Goal: Task Accomplishment & Management: Use online tool/utility

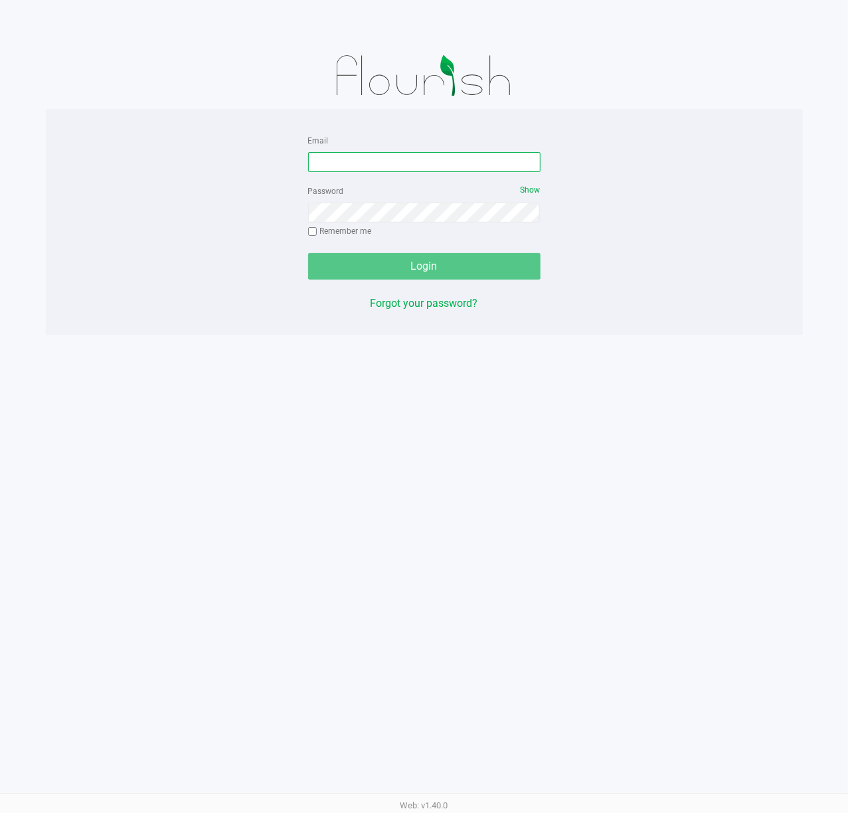
click at [370, 158] on input "Email" at bounding box center [424, 162] width 232 height 20
type input "[EMAIL_ADDRESS][DOMAIN_NAME]"
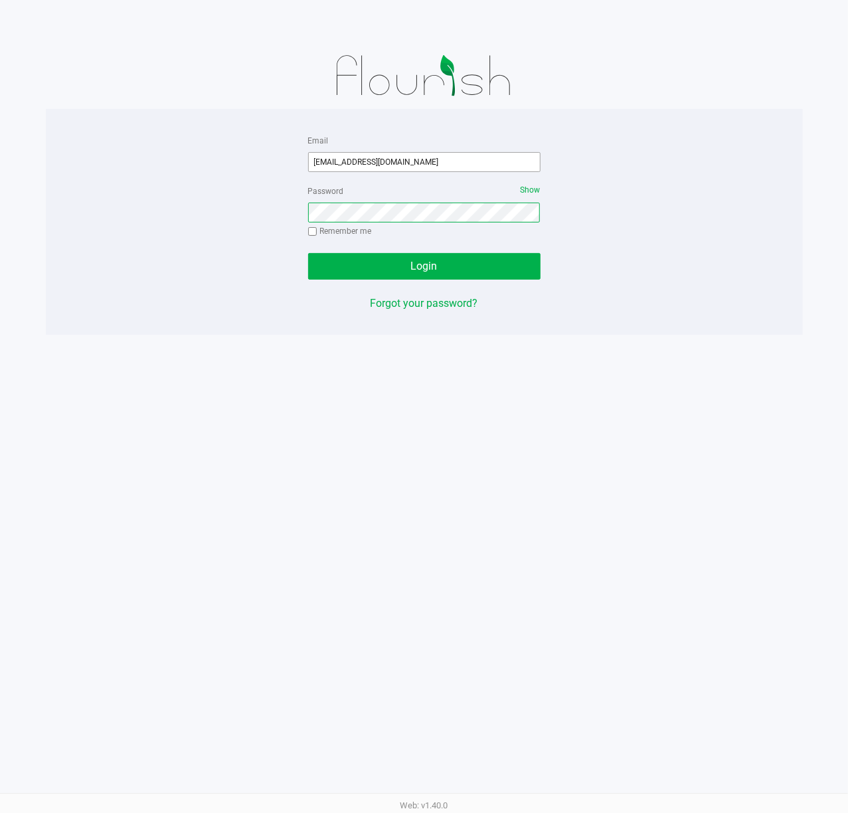
click at [308, 253] on button "Login" at bounding box center [424, 266] width 232 height 27
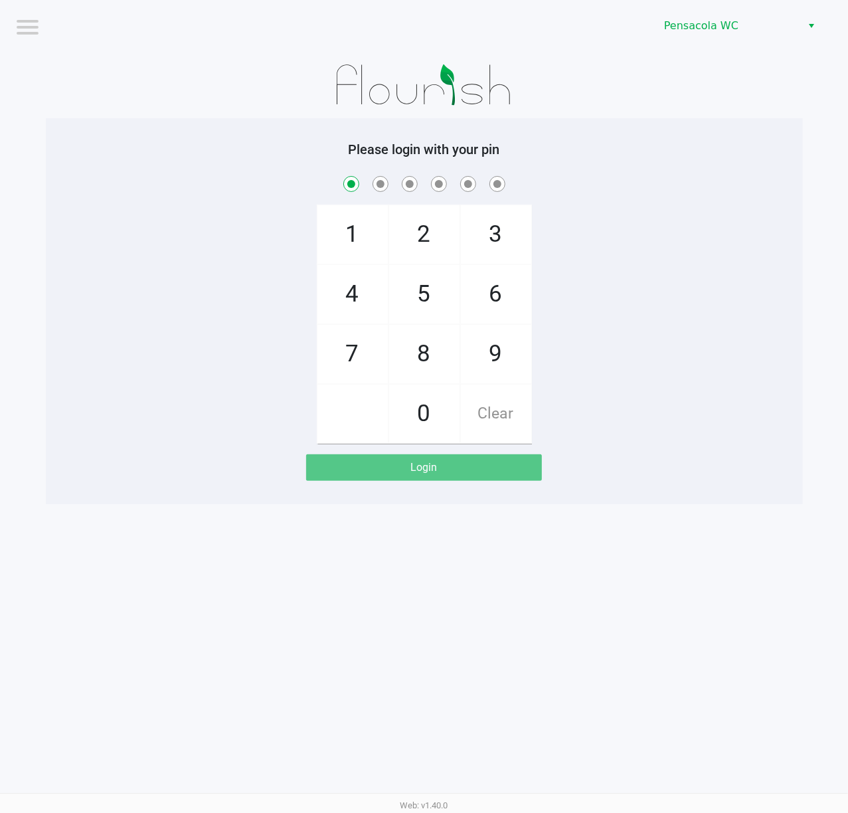
checkbox input "true"
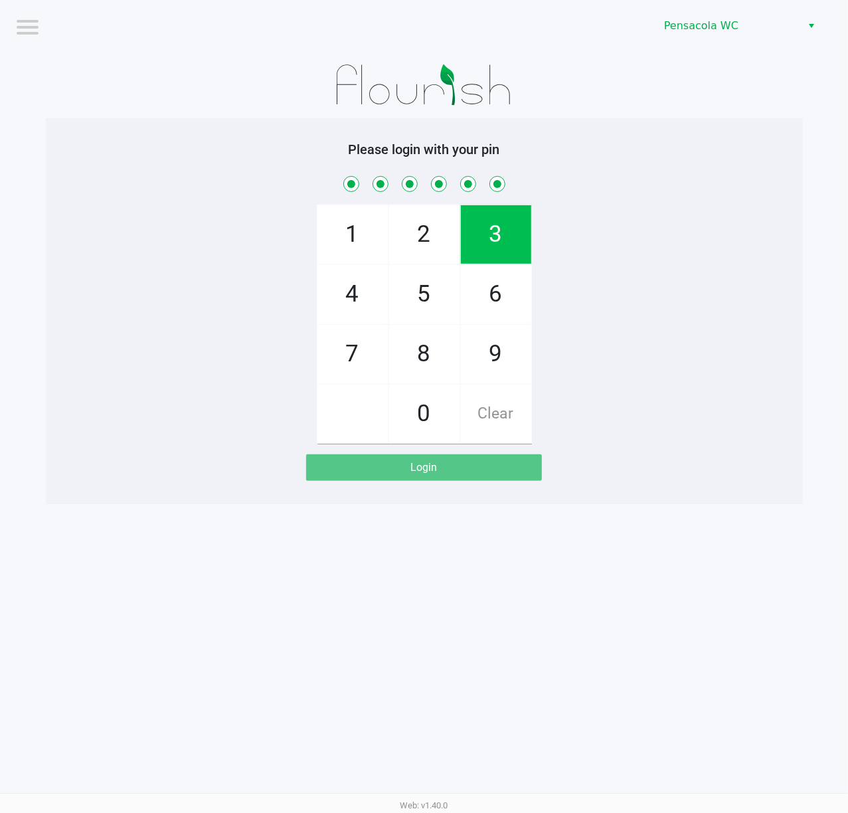
checkbox input "true"
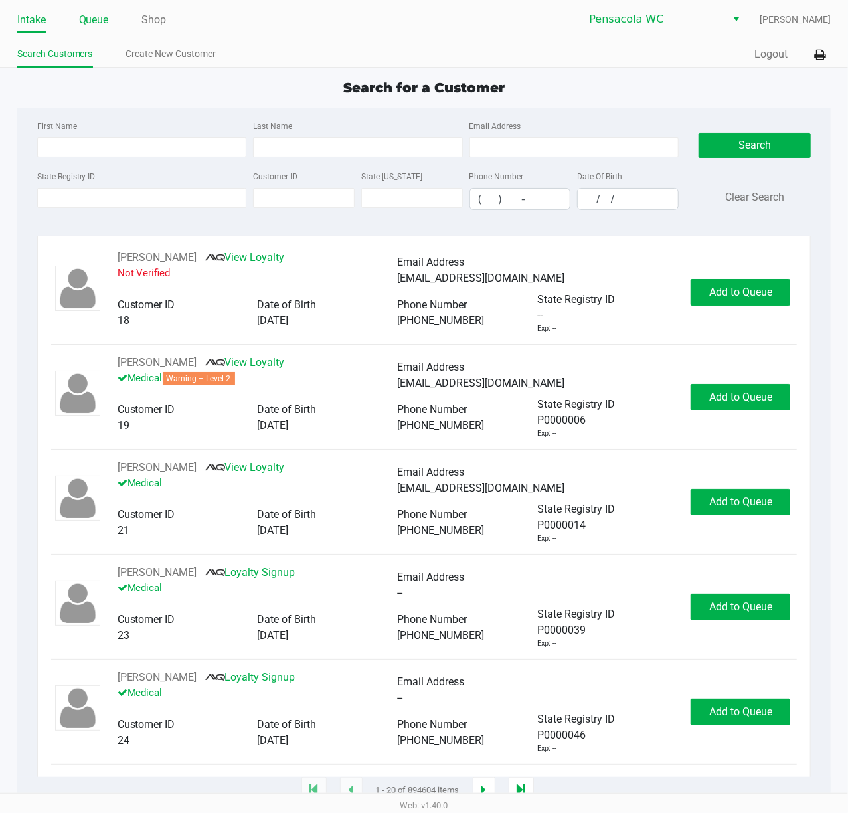
click at [94, 16] on link "Queue" at bounding box center [94, 20] width 30 height 19
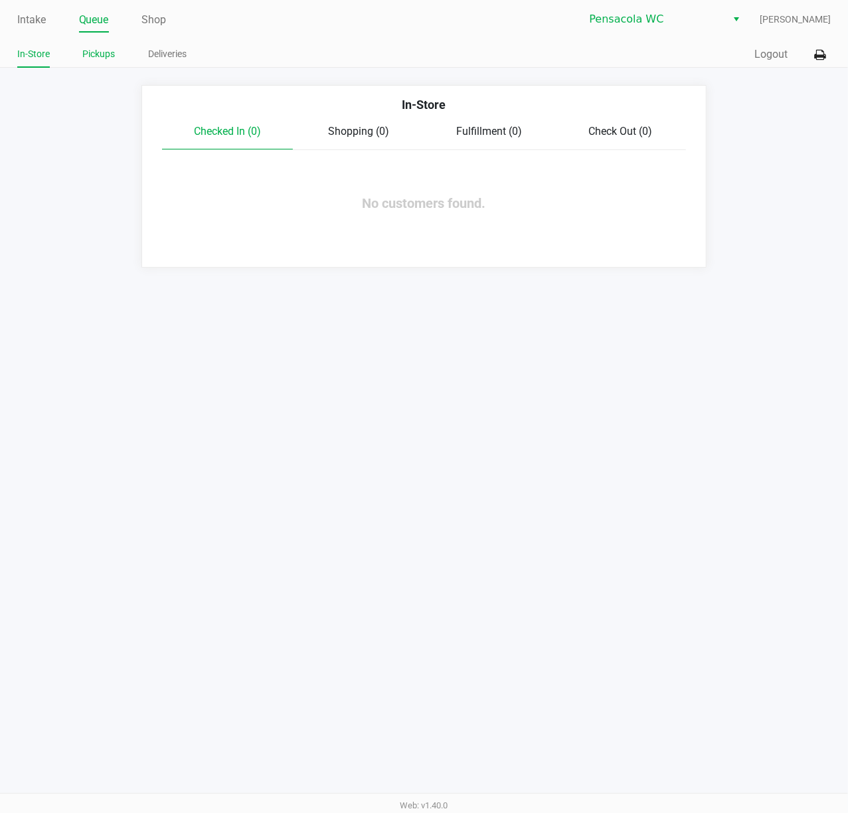
click at [94, 59] on link "Pickups" at bounding box center [99, 54] width 33 height 17
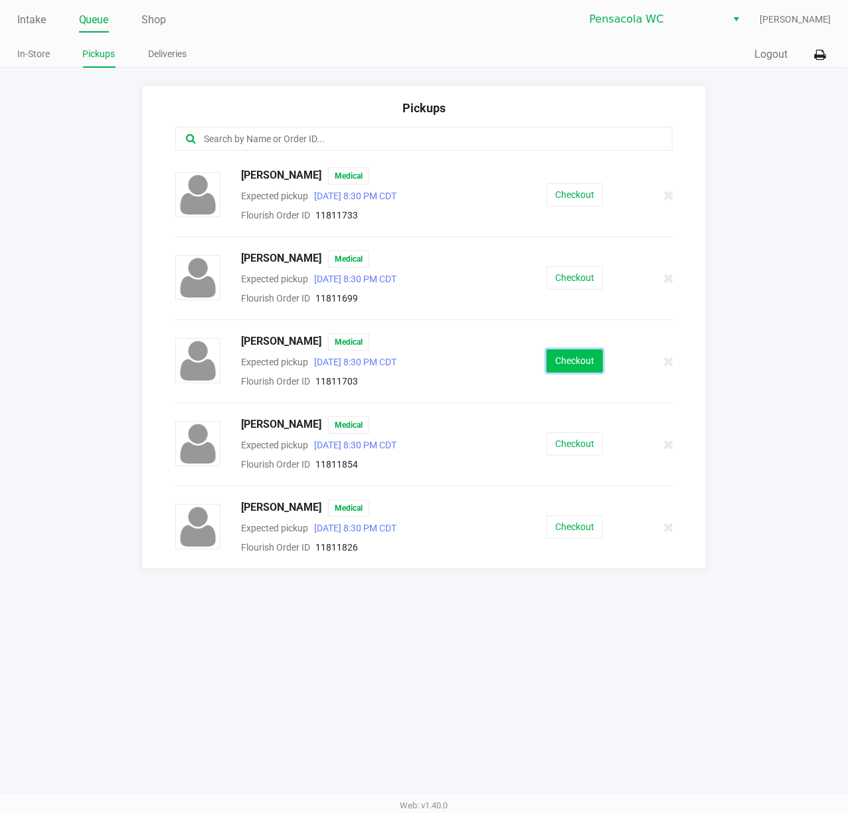
click at [568, 364] on button "Checkout" at bounding box center [575, 360] width 56 height 23
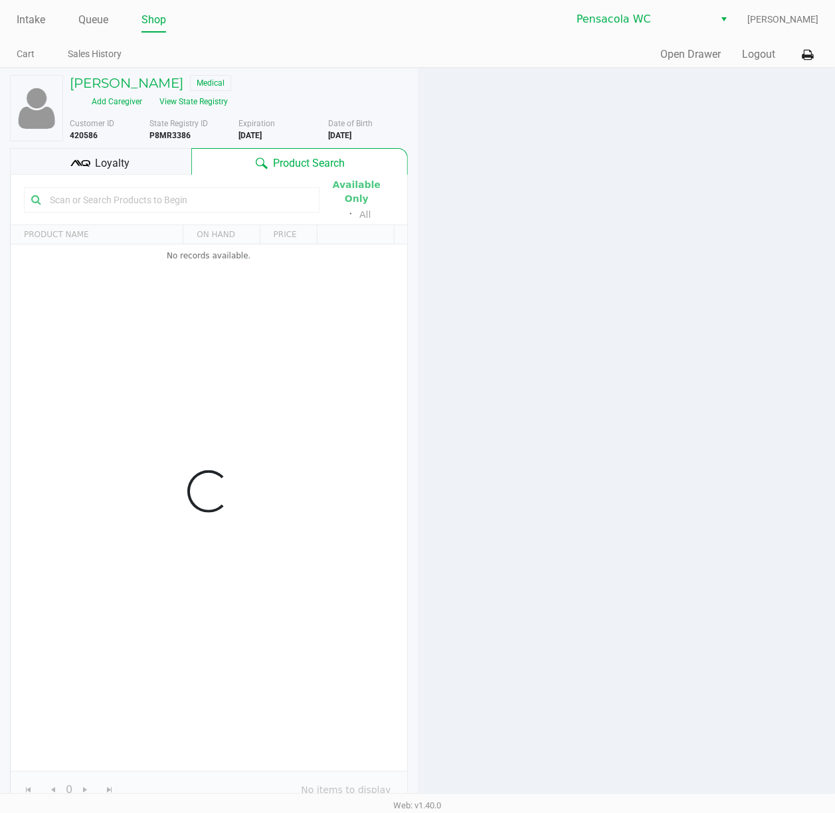
click at [827, 59] on div "Intake Queue Shop Pensacola [PERSON_NAME] Cart Sales History Quick Sale Open Dr…" at bounding box center [417, 34] width 835 height 68
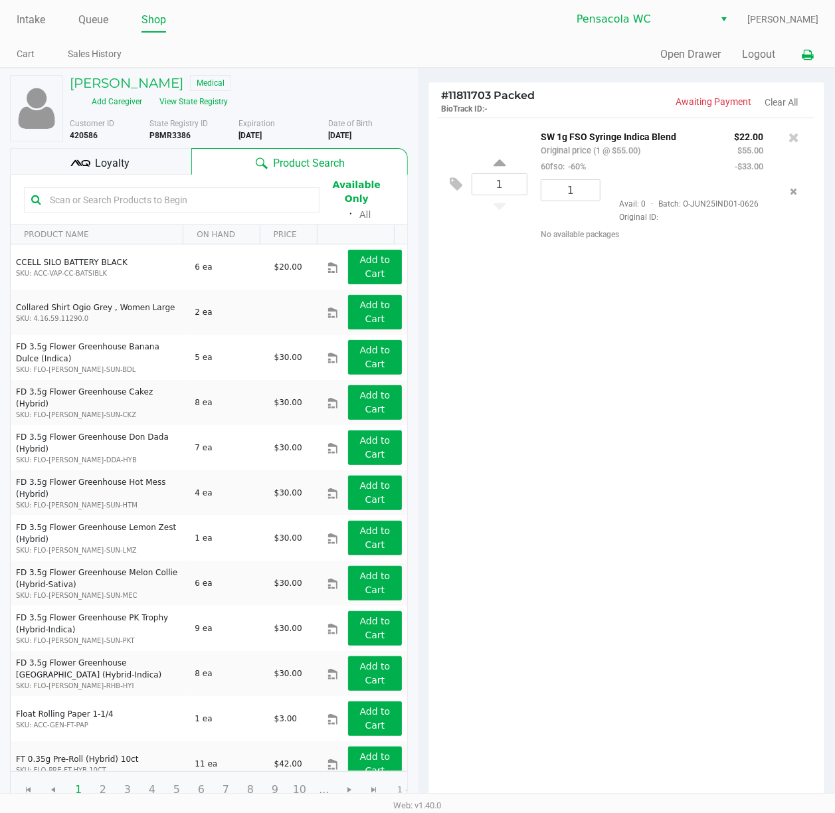
click at [809, 61] on button at bounding box center [807, 55] width 22 height 25
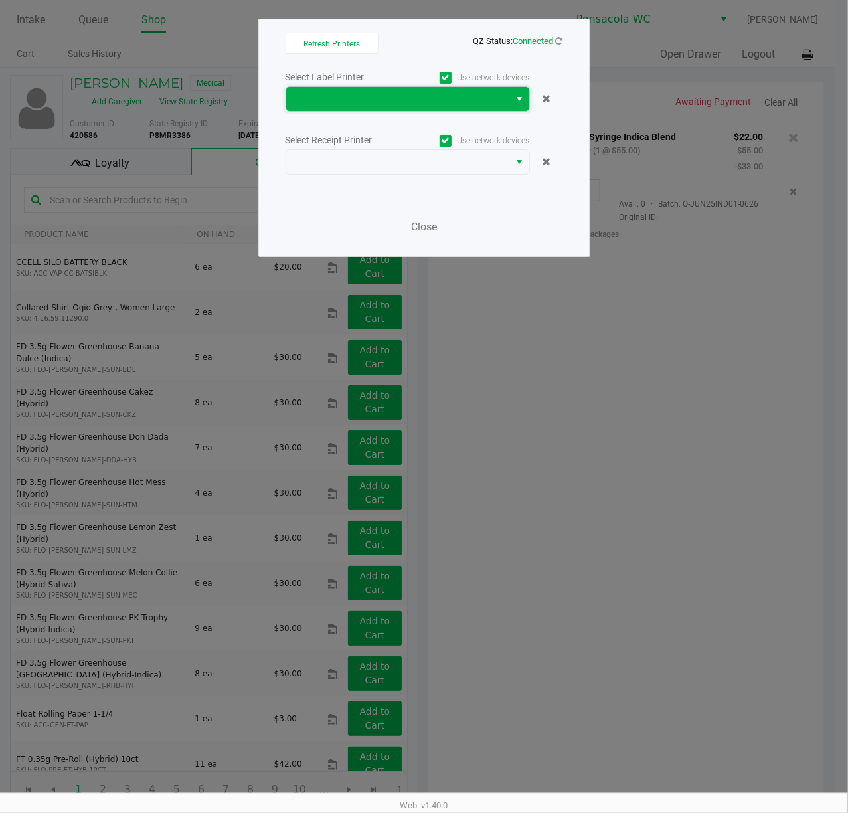
click at [476, 112] on kendo-dropdownlist at bounding box center [408, 98] width 244 height 25
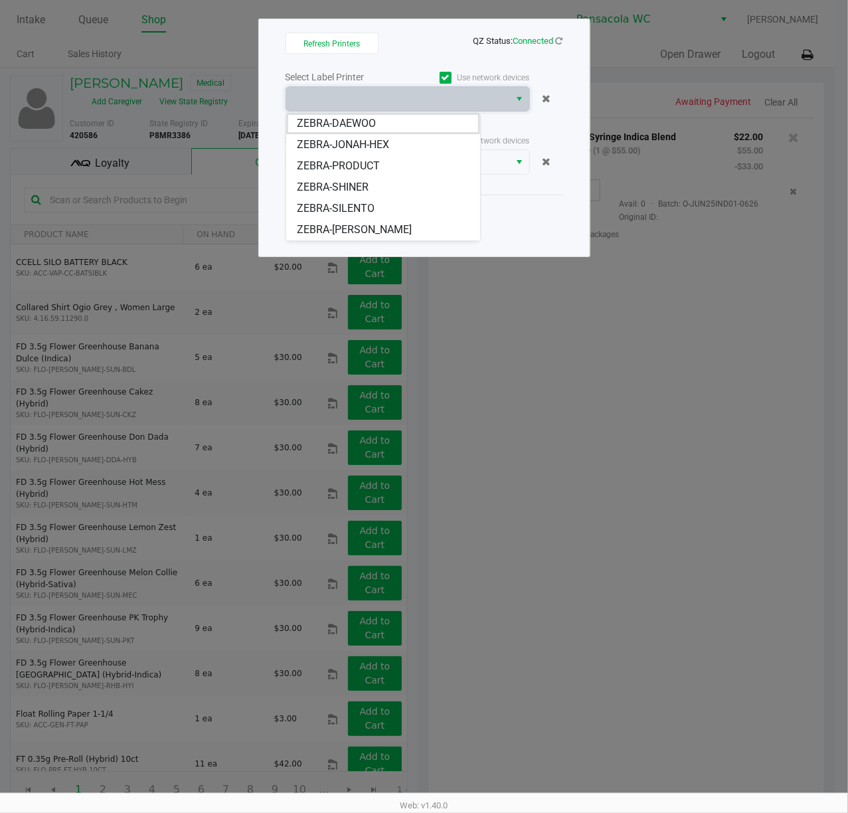
drag, startPoint x: 394, startPoint y: 203, endPoint x: 393, endPoint y: 189, distance: 13.3
click at [394, 203] on li "ZEBRA-SILENTO" at bounding box center [383, 208] width 194 height 21
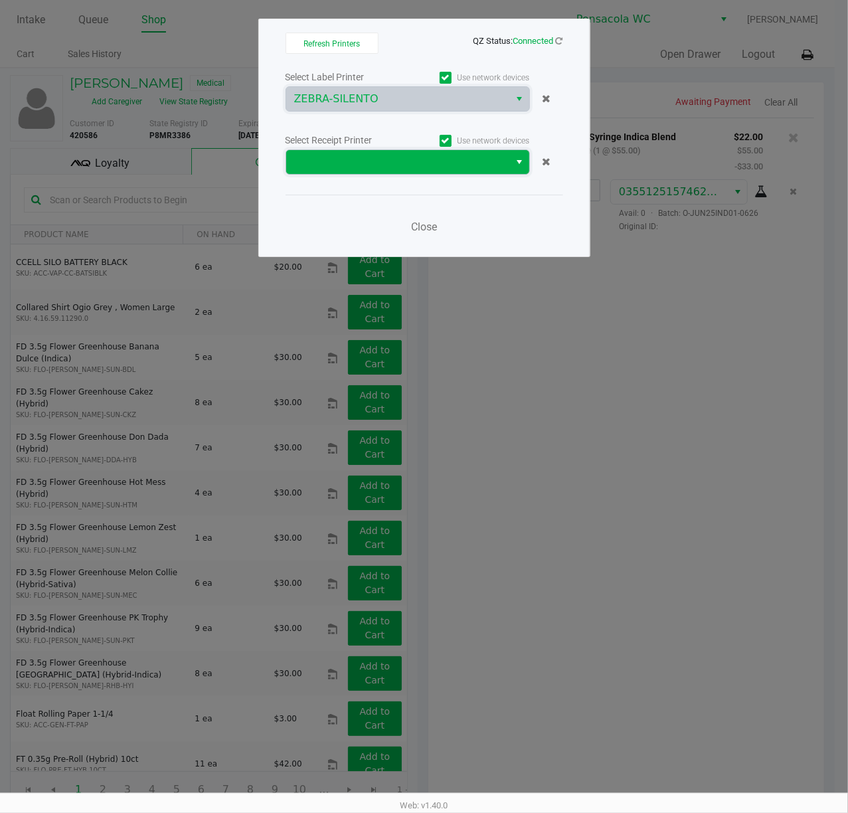
click at [393, 168] on span at bounding box center [398, 162] width 208 height 16
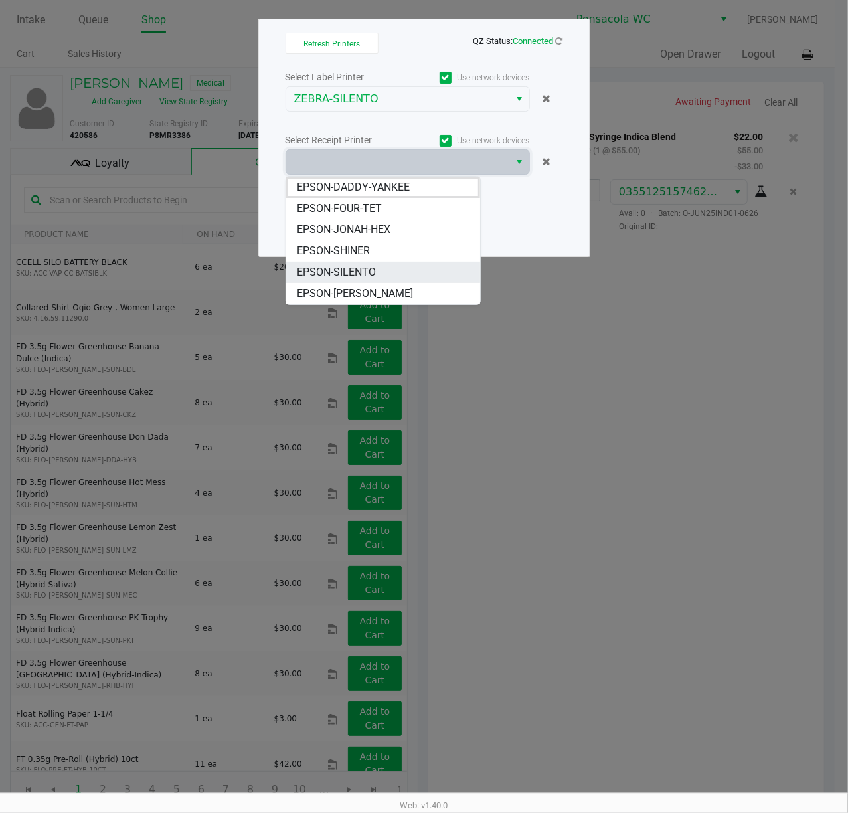
click at [381, 266] on li "EPSON-SILENTO" at bounding box center [383, 272] width 194 height 21
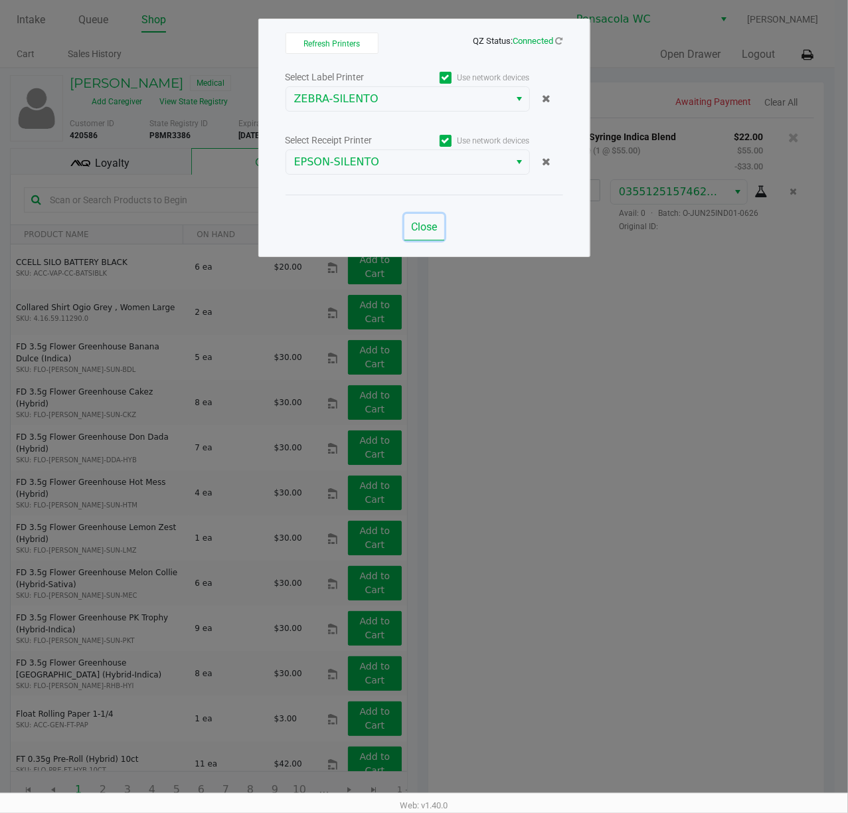
click at [418, 218] on button "Close" at bounding box center [424, 227] width 40 height 27
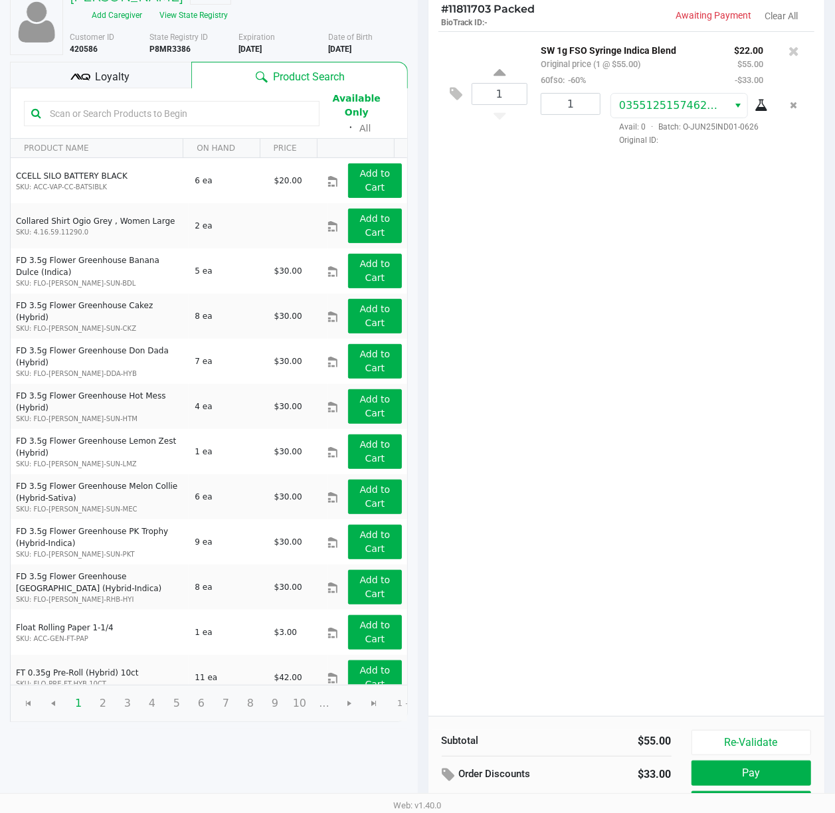
scroll to position [154, 0]
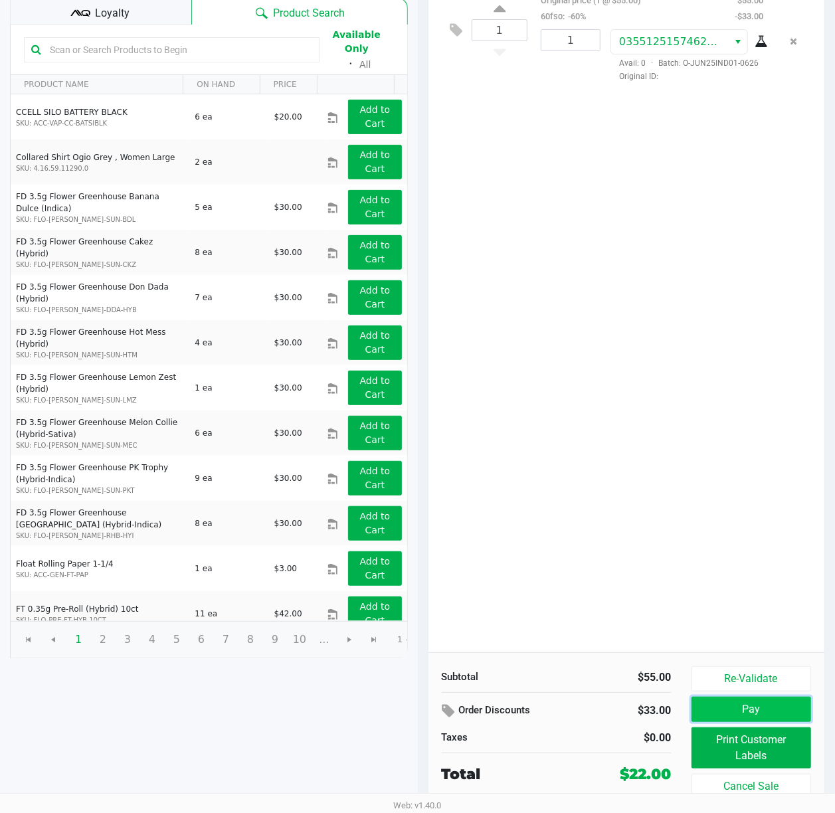
click at [740, 717] on button "Pay" at bounding box center [751, 709] width 120 height 25
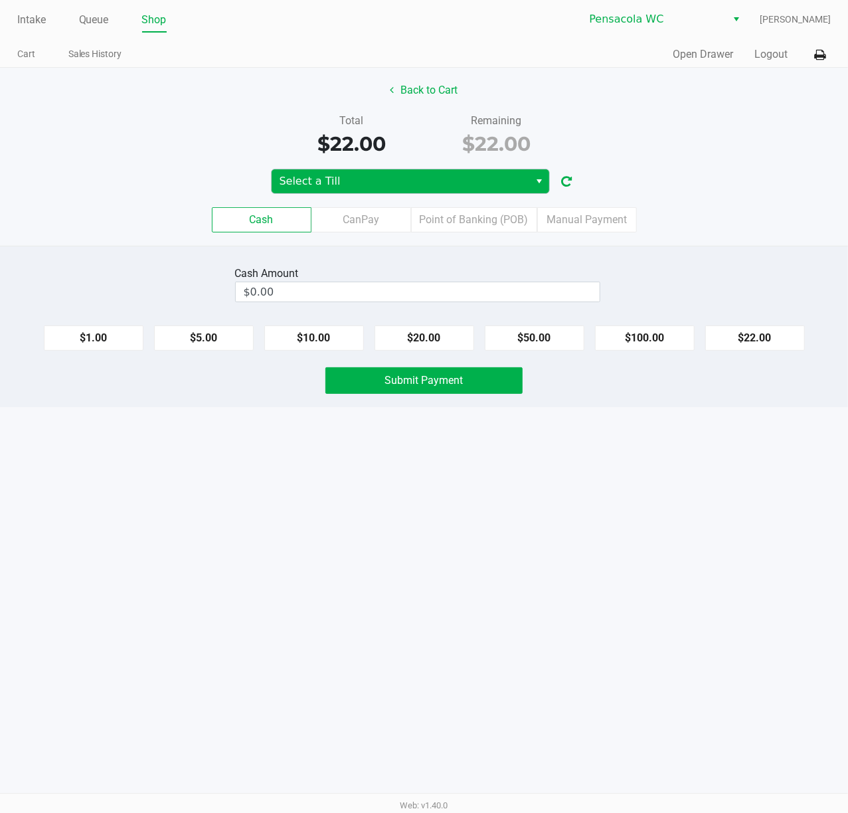
click at [368, 174] on div "Back to Cart Total $22.00 Remaining $22.00 Select a Till Cash CanPay Point of B…" at bounding box center [424, 157] width 848 height 178
click at [368, 179] on span "Select a Till" at bounding box center [401, 181] width 242 height 16
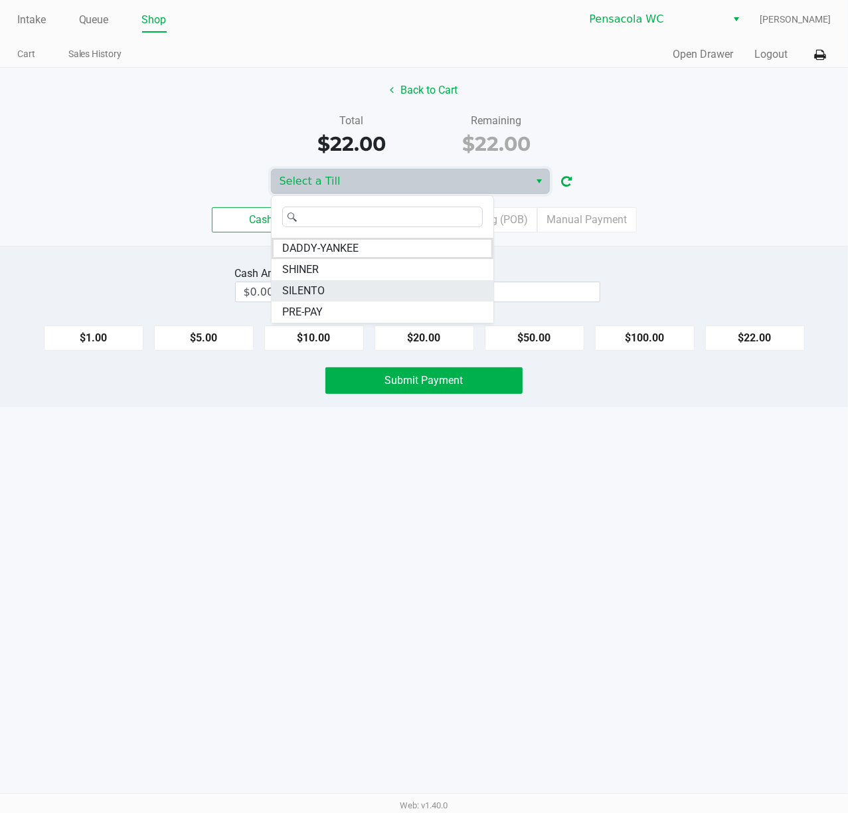
click at [312, 290] on span "SILENTO" at bounding box center [303, 291] width 43 height 16
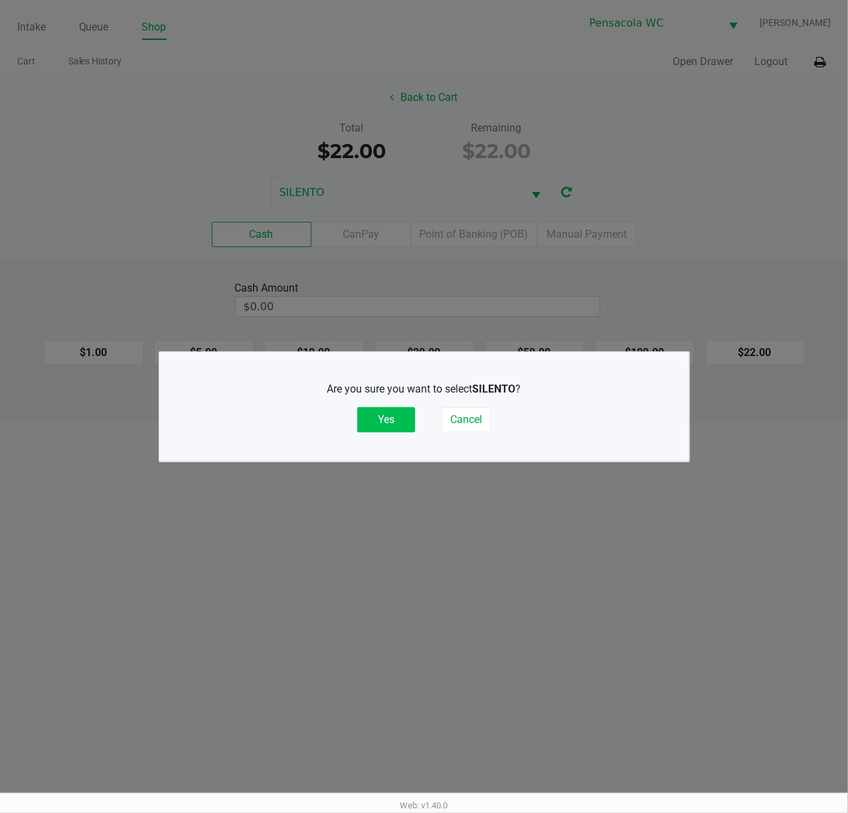
click at [396, 421] on button "Yes" at bounding box center [386, 419] width 58 height 25
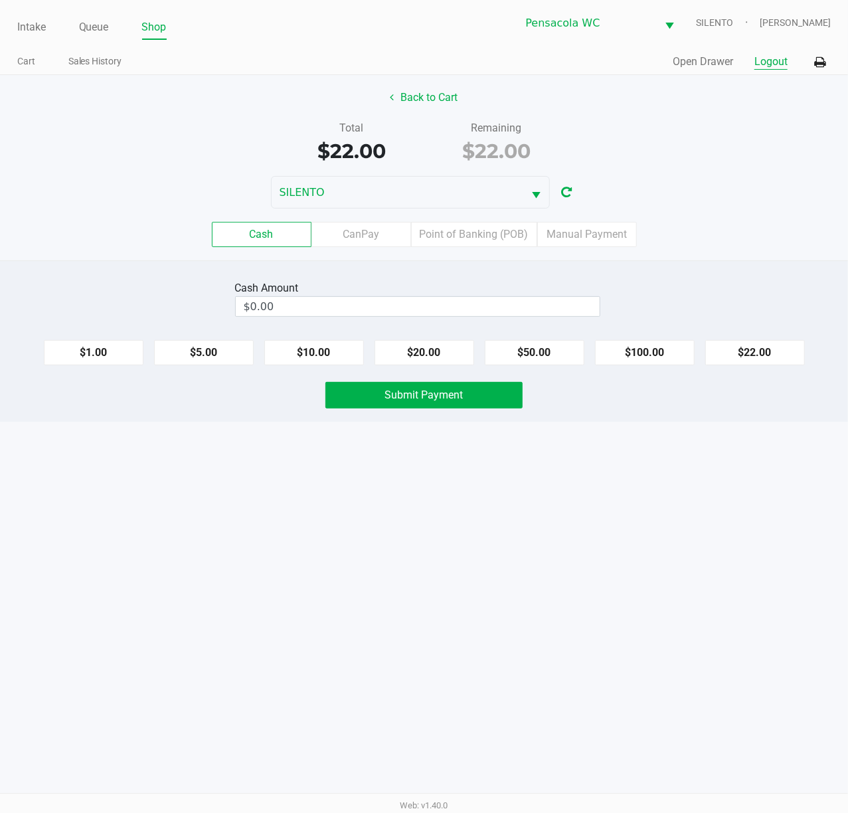
click at [763, 59] on button "Logout" at bounding box center [770, 62] width 33 height 16
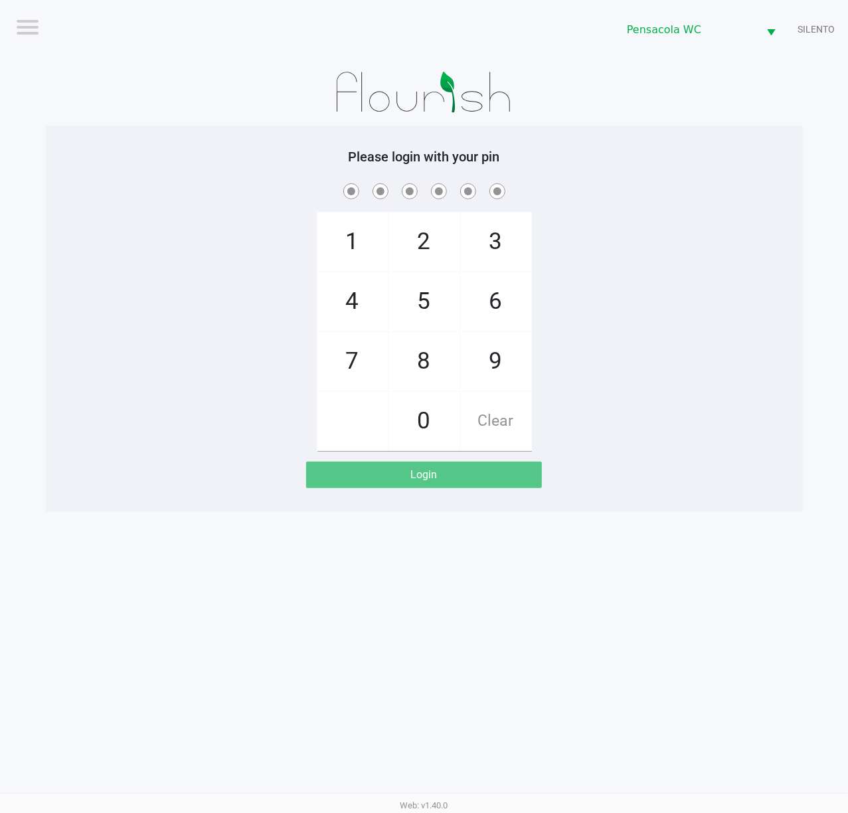
click at [768, 500] on div "Please login with your pin 1 4 7 2 5 8 0 3 6 9 Clear Login" at bounding box center [424, 319] width 757 height 386
checkbox input "true"
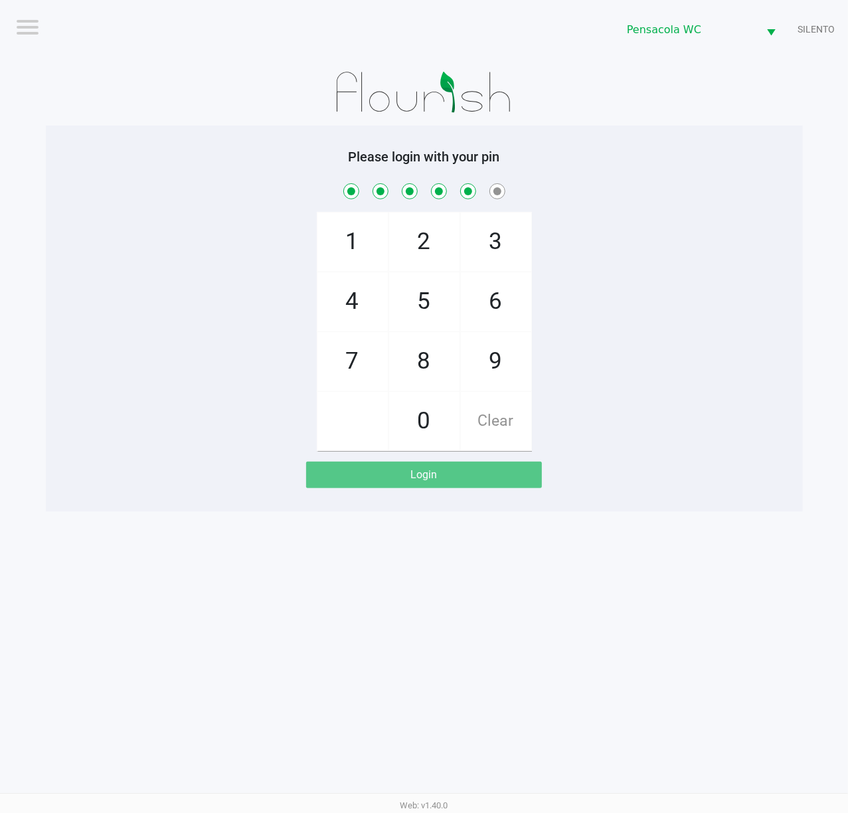
checkbox input "true"
